Goal: Task Accomplishment & Management: Manage account settings

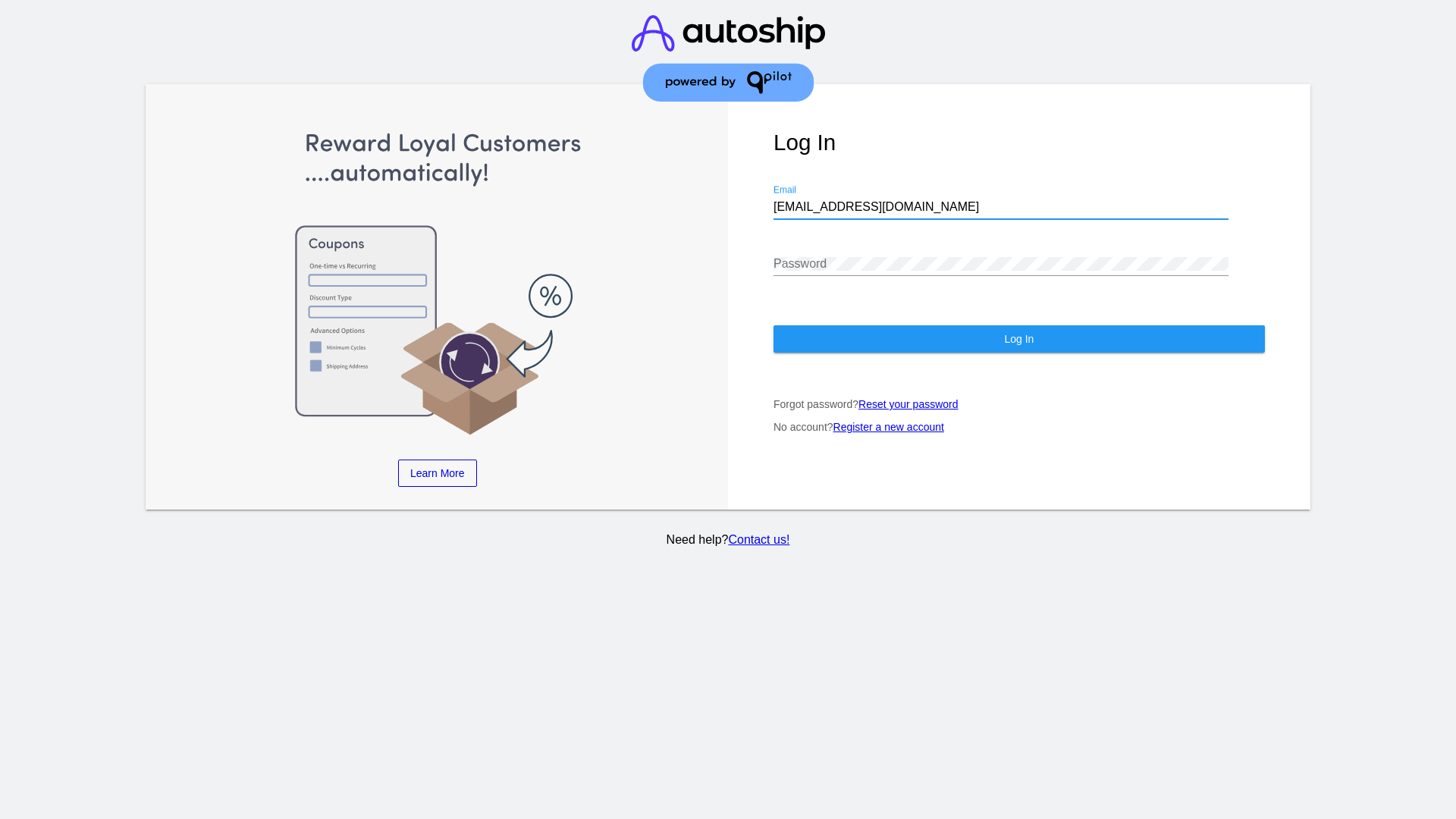
type input "[EMAIL_ADDRESS][DOMAIN_NAME]"
click at [1018, 339] on span "Log In" at bounding box center [1018, 339] width 30 height 12
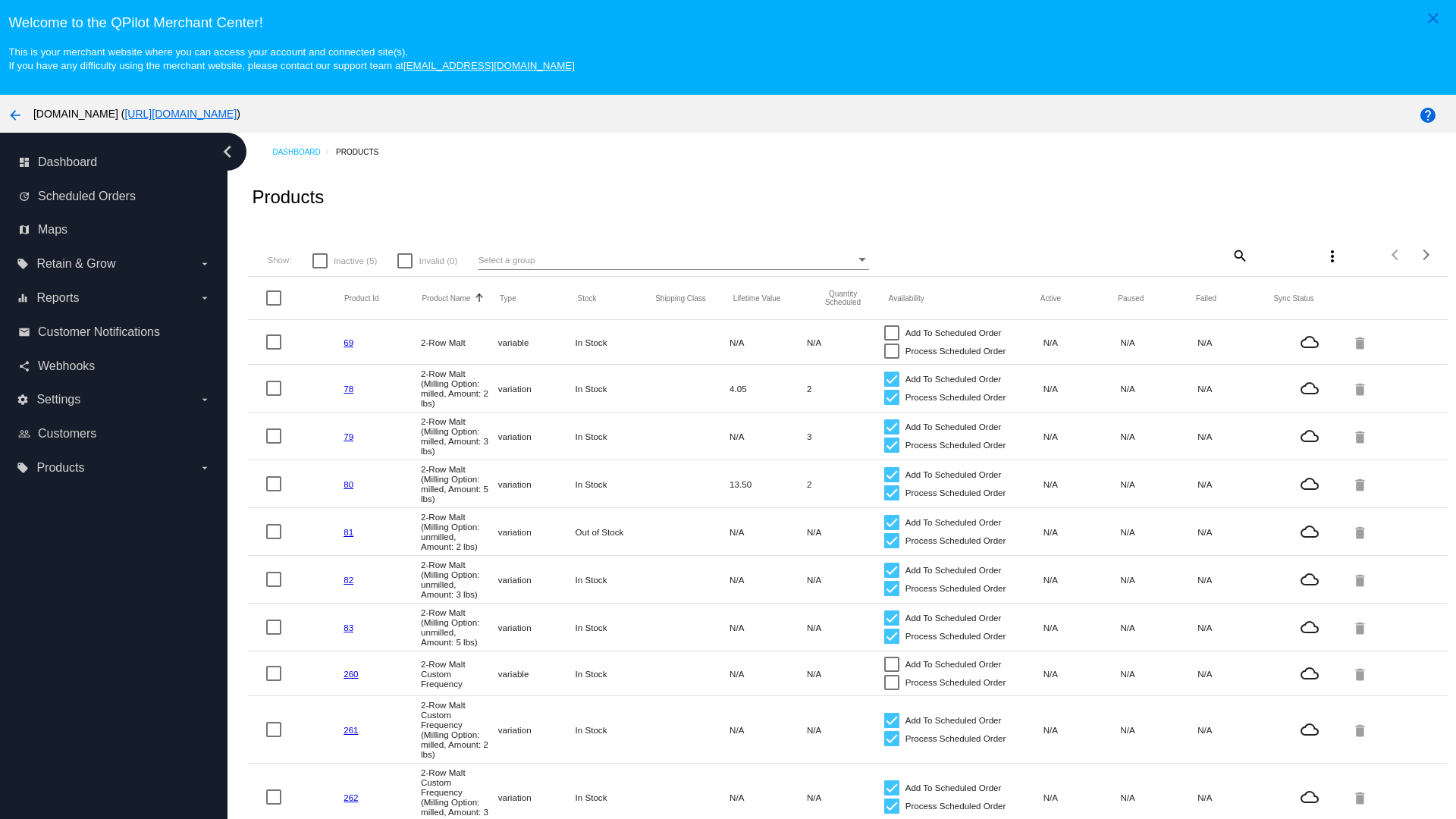
click at [344, 260] on span "Inactive (5)" at bounding box center [355, 261] width 43 height 18
click at [320, 268] on input "Inactive (5)" at bounding box center [320, 268] width 1 height 1
checkbox input "true"
click at [1239, 255] on mat-icon "search" at bounding box center [1239, 255] width 18 height 24
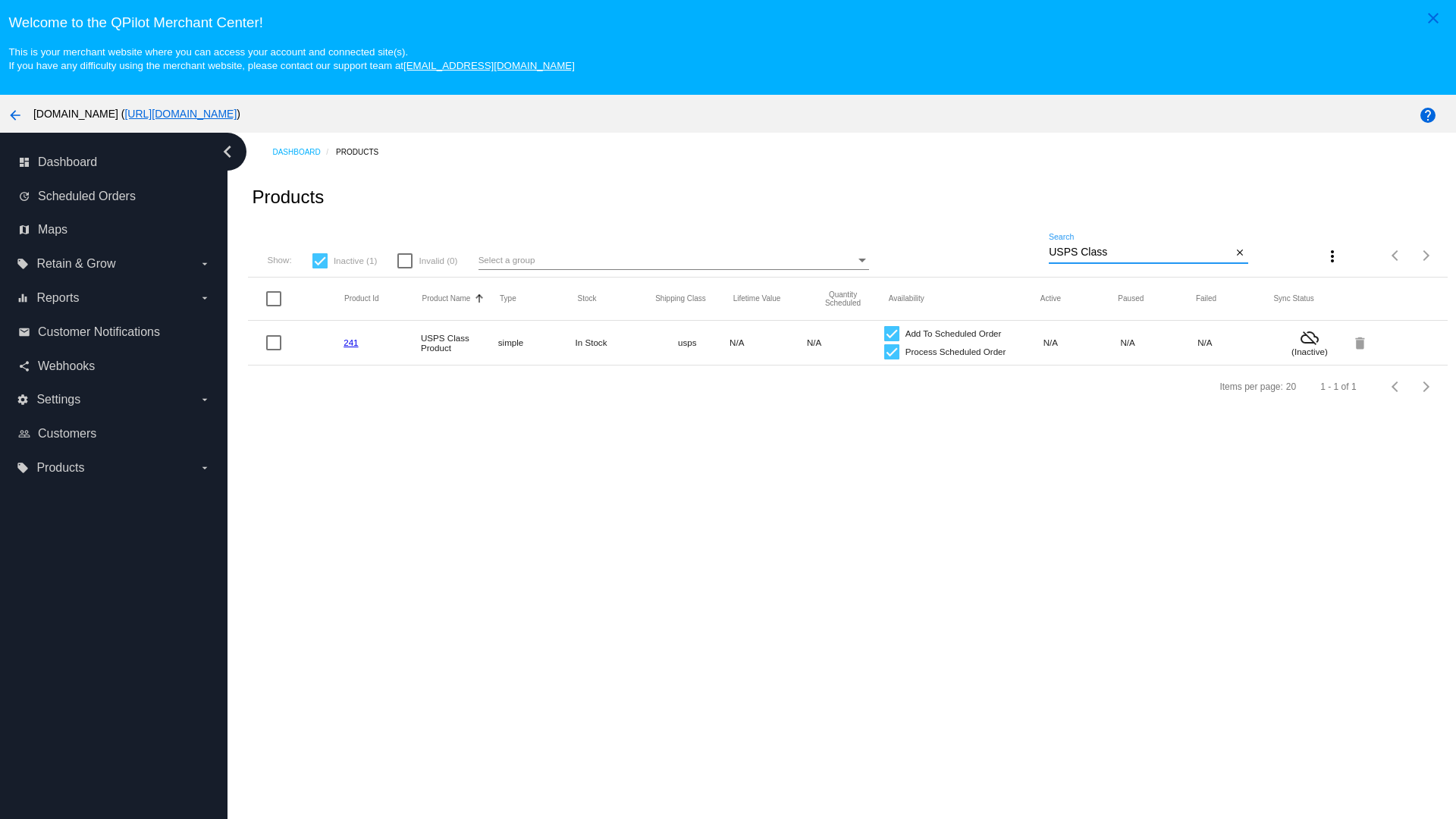
type input "Variable Enable"
